Goal: Task Accomplishment & Management: Complete application form

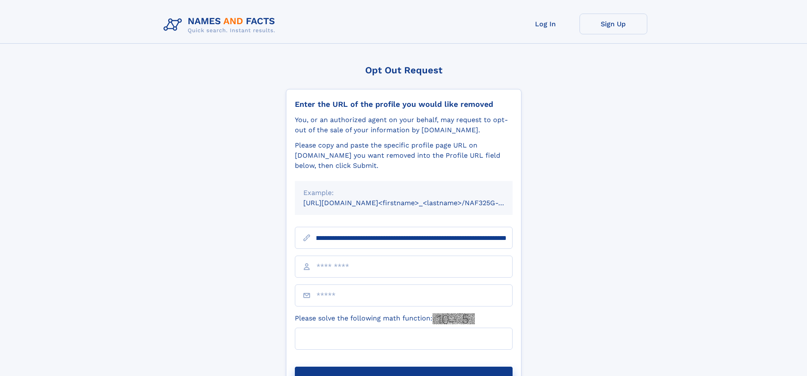
scroll to position [0, 104]
type input "**********"
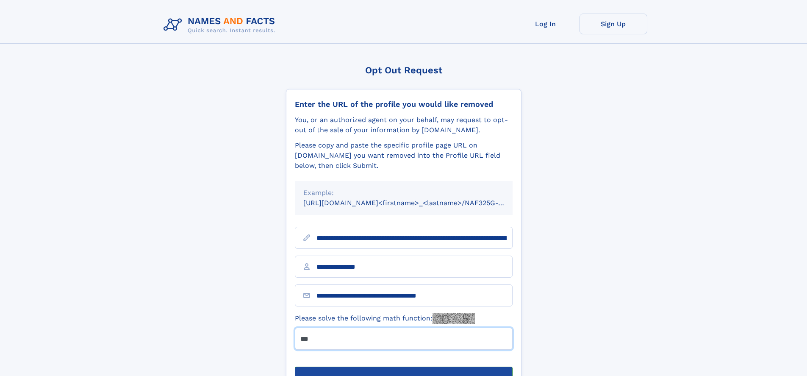
type input "***"
click at [403, 366] on button "Submit Opt Out Request" at bounding box center [404, 379] width 218 height 27
